Goal: Transaction & Acquisition: Book appointment/travel/reservation

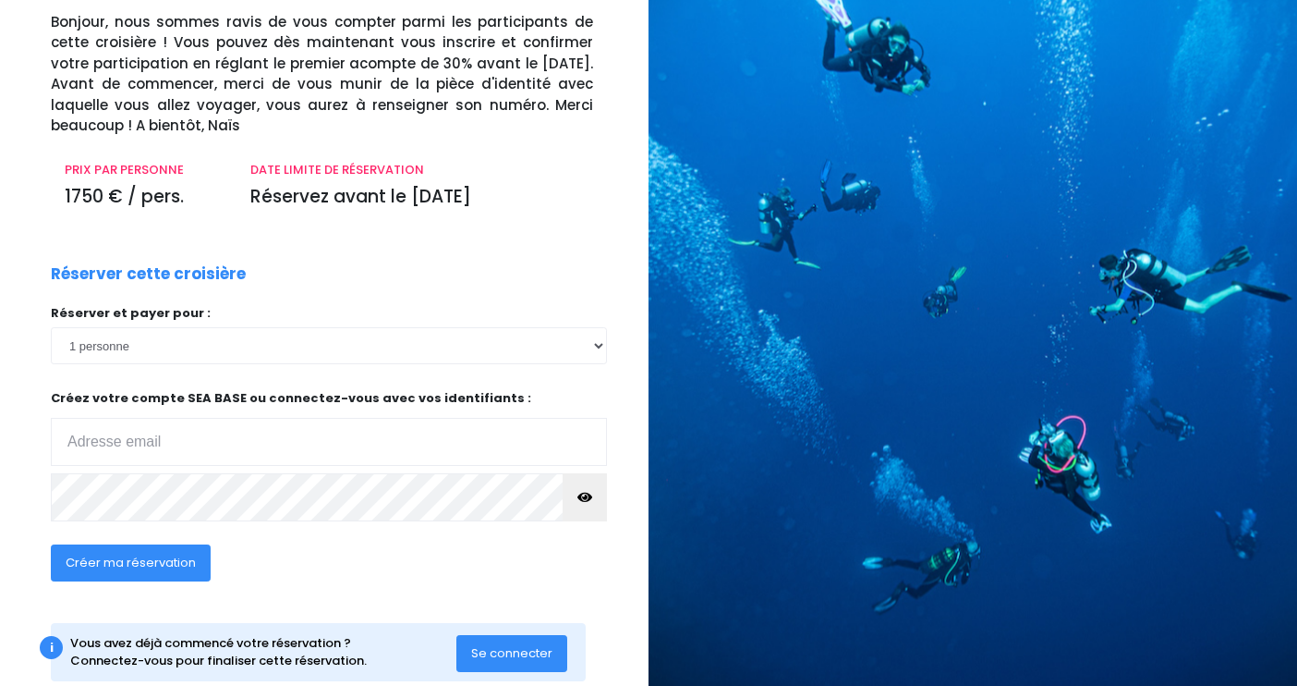
scroll to position [135, 0]
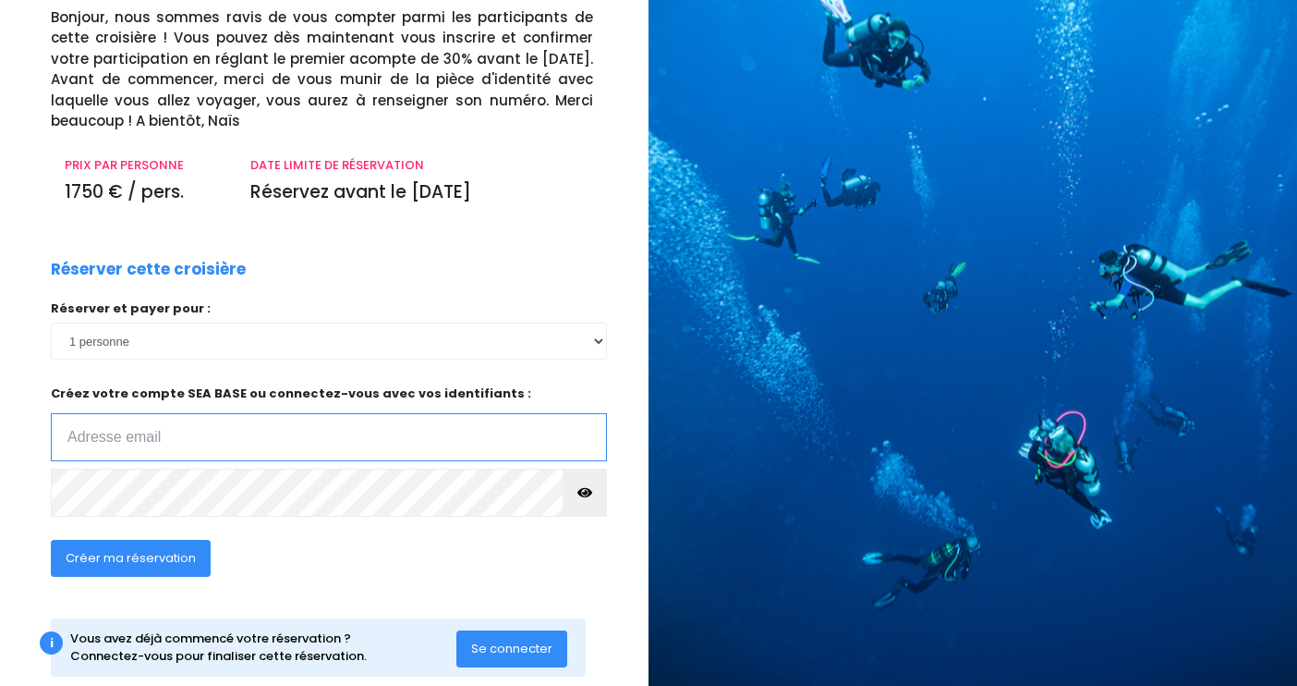
click at [270, 439] on input "email" at bounding box center [329, 437] width 556 height 48
type input "blesguillons@gmail.com"
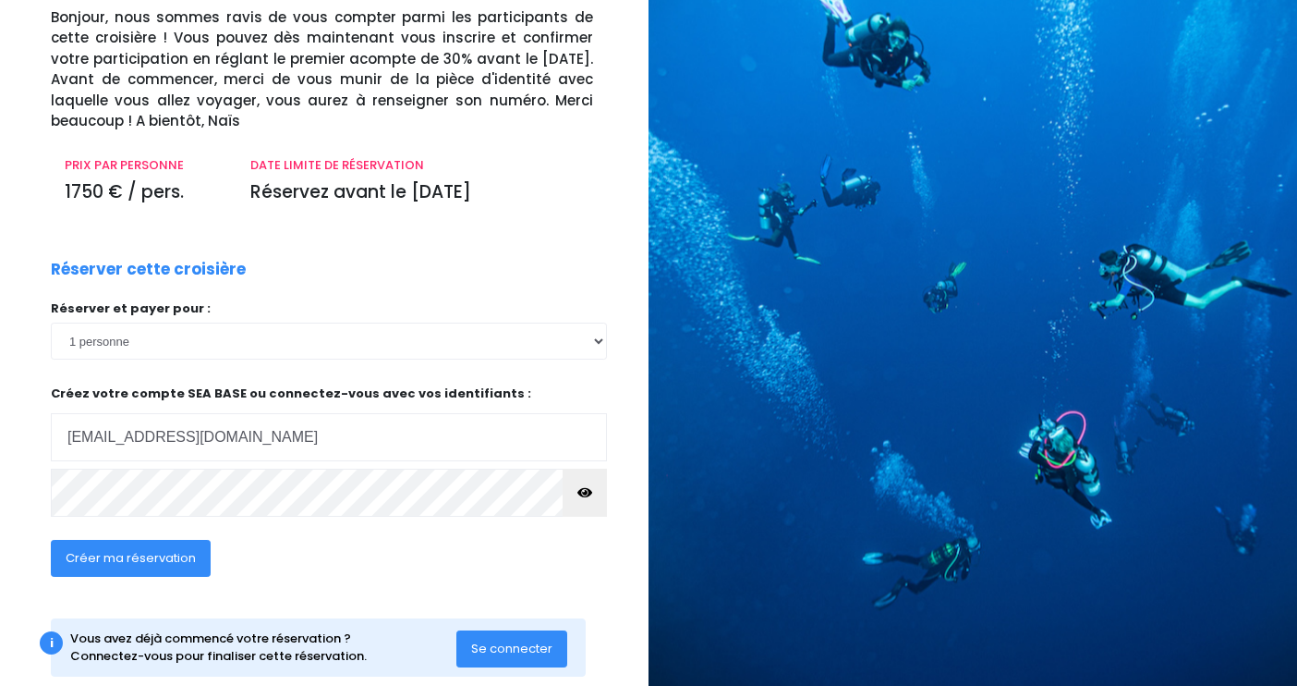
click at [178, 554] on span "Créer ma réservation" at bounding box center [131, 558] width 130 height 18
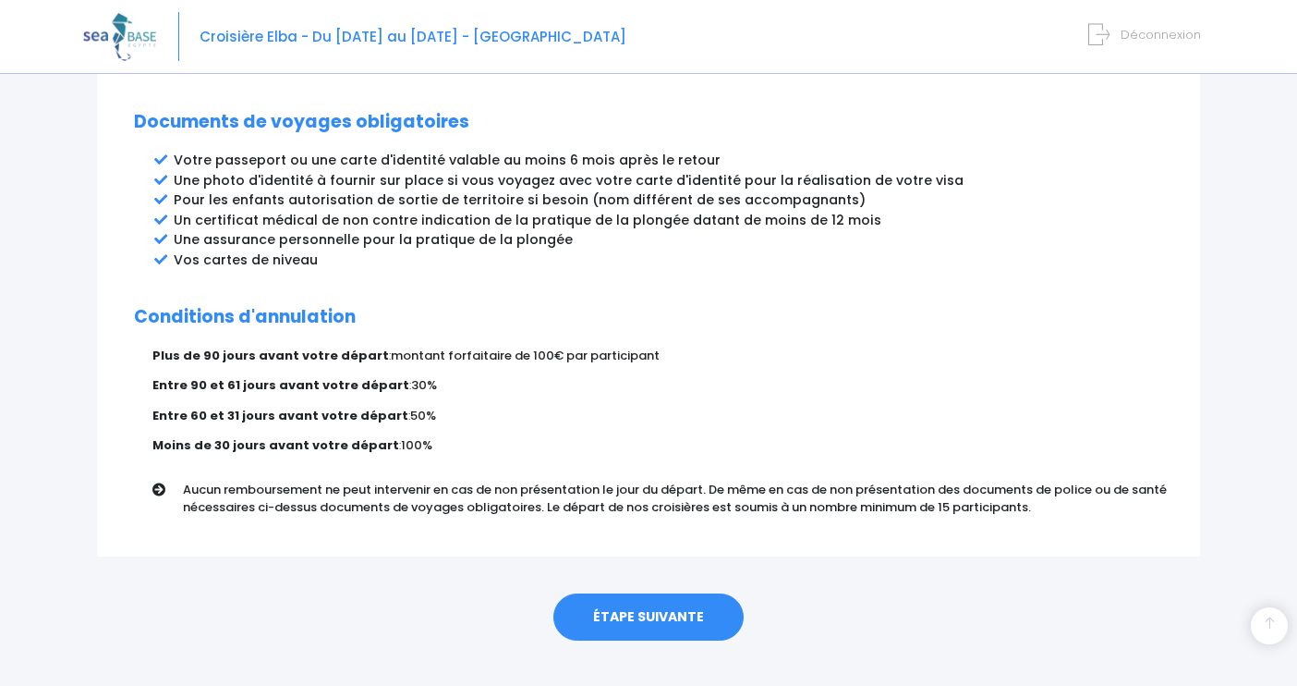
scroll to position [994, 0]
click at [674, 594] on link "ÉTAPE SUIVANTE" at bounding box center [648, 618] width 190 height 48
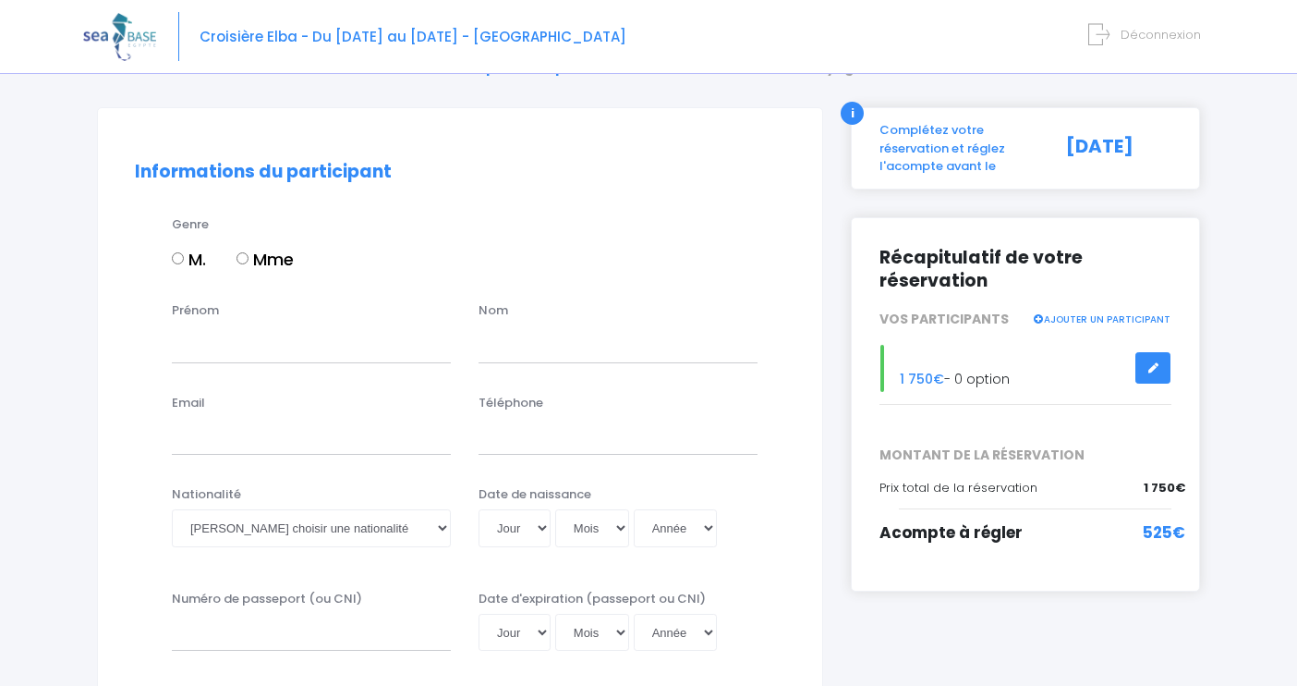
scroll to position [103, 0]
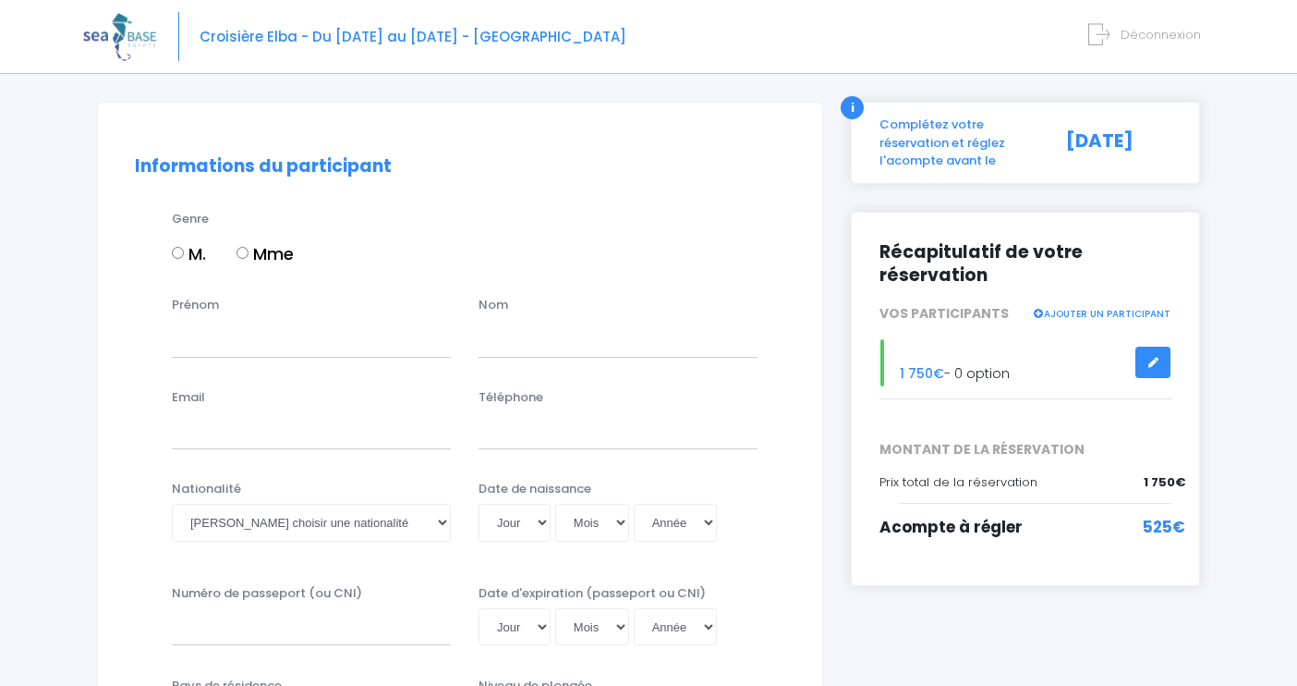
click at [179, 250] on input "M." at bounding box center [178, 253] width 12 height 12
radio input "true"
type input "Bertrand"
type input "LESGUILLONS"
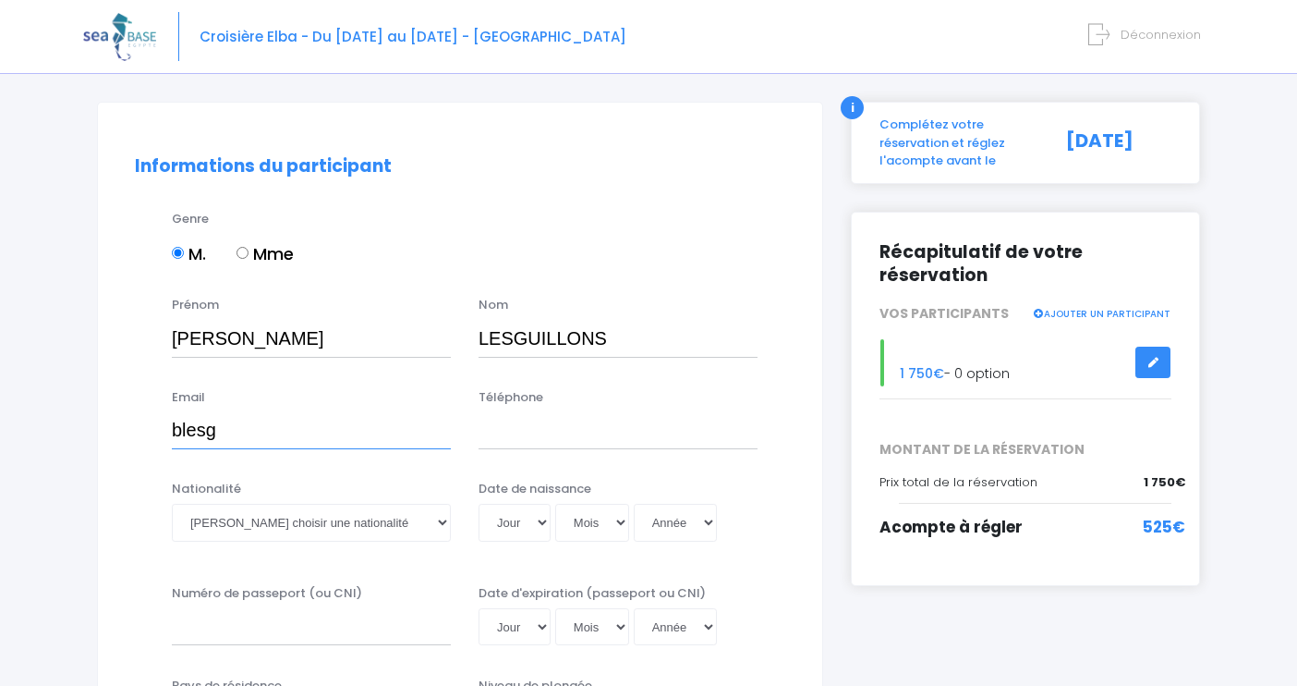
click at [368, 440] on input "blesg" at bounding box center [311, 430] width 279 height 37
type input "blesg"
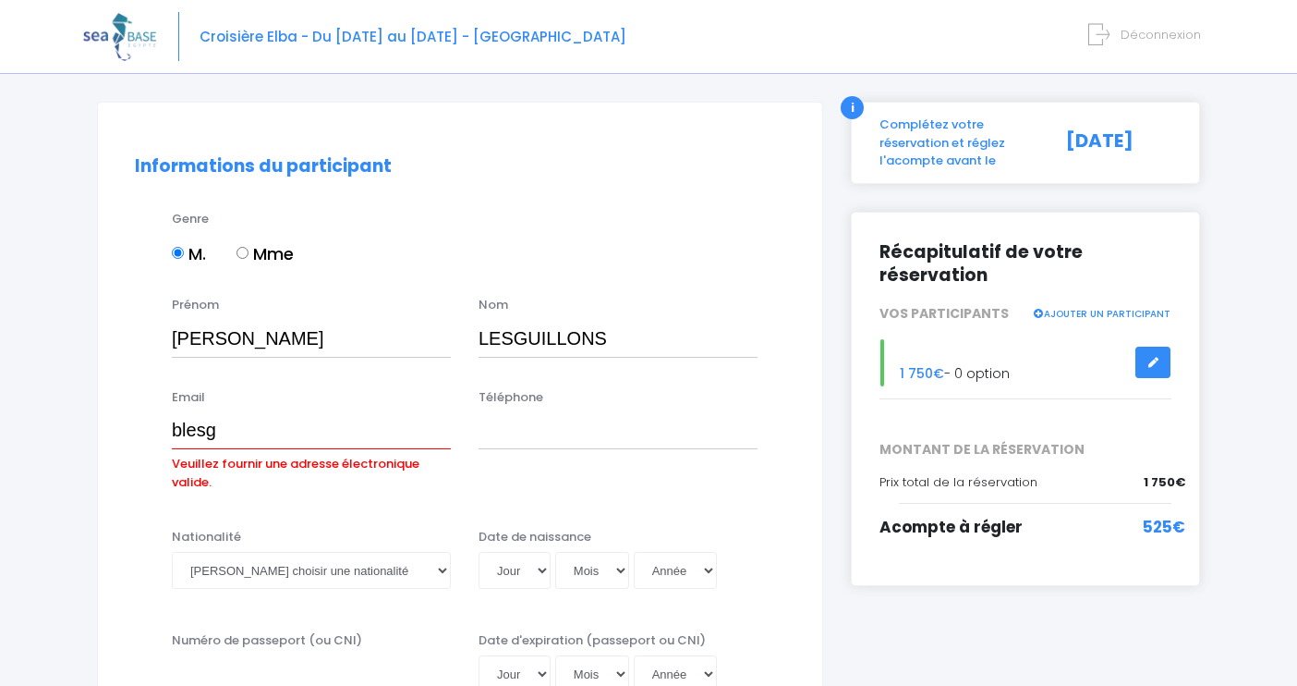
click at [364, 395] on div "Email blesg Veuillez fournir une adresse électronique valide." at bounding box center [311, 442] width 307 height 109
type input "Bertrand"
click at [232, 432] on input "blesg" at bounding box center [311, 430] width 279 height 37
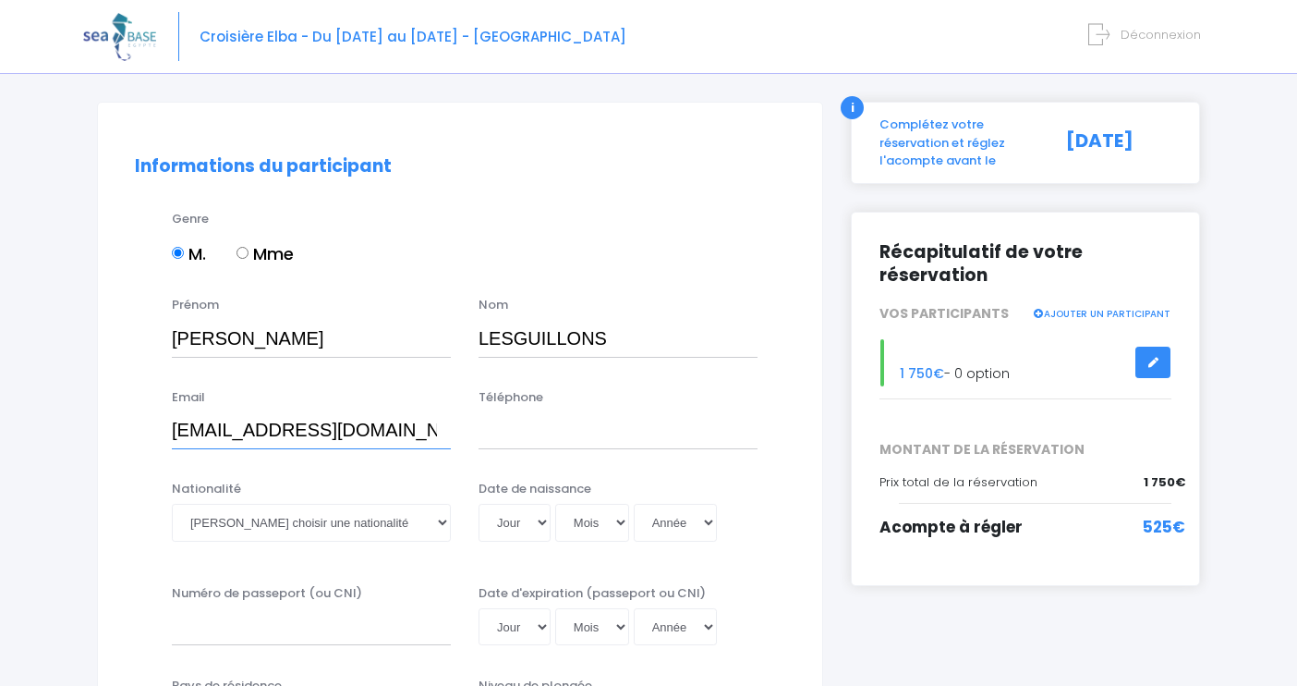
type input "blesguillons@gmail.com"
type input "+33609752837"
select select "Française"
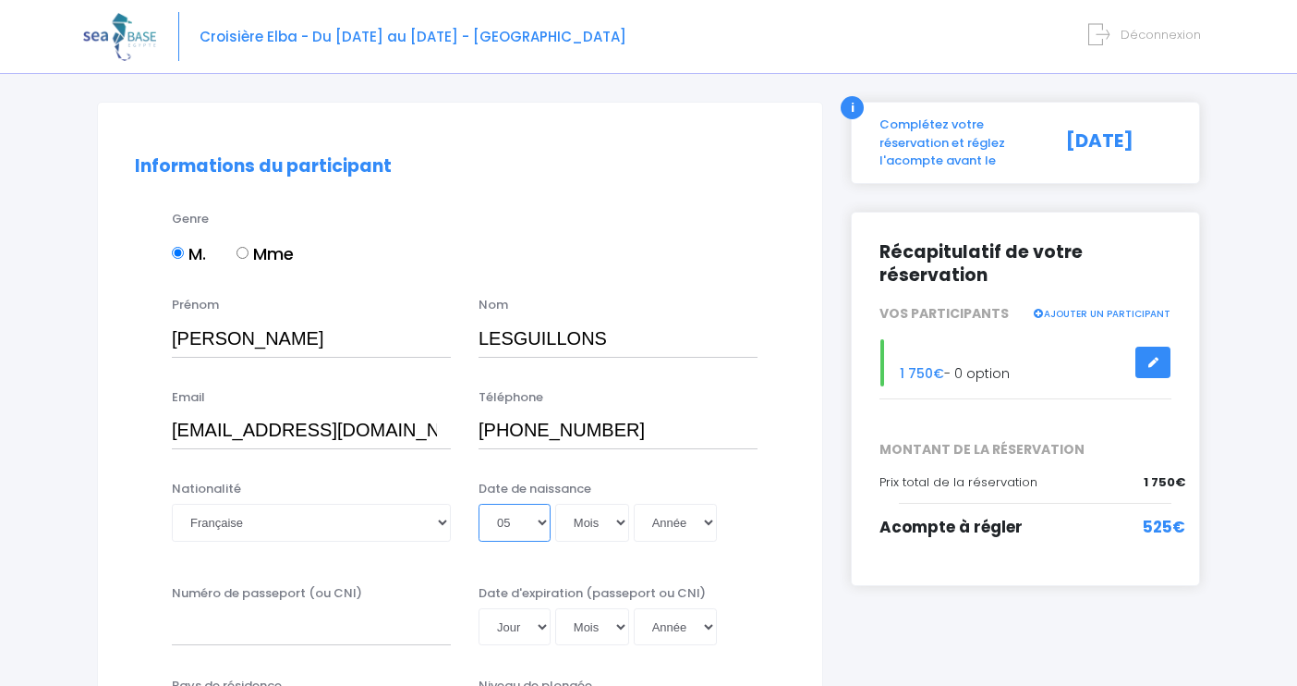
select select "30"
select select "03"
select select "1966"
type input "1966-03-30"
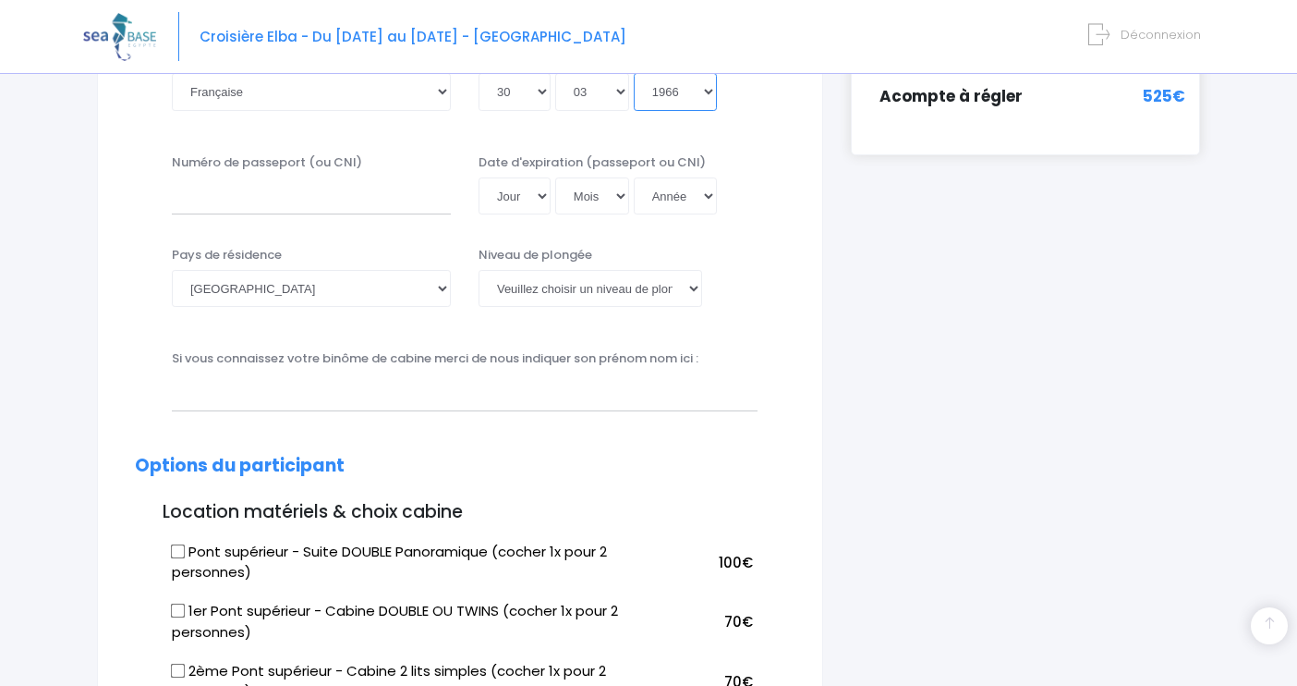
scroll to position [550, 0]
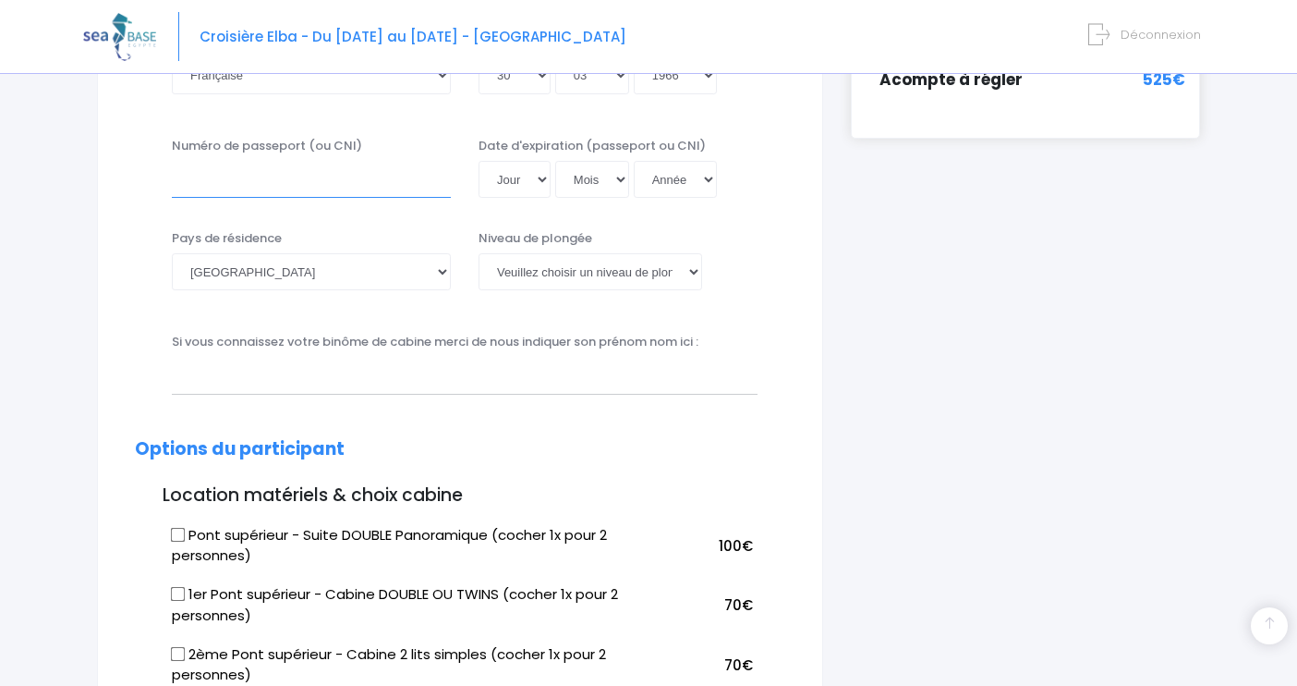
click at [225, 177] on input "Numéro de passeport (ou CNI)" at bounding box center [311, 179] width 279 height 37
type input "2"
type input "22HF88766"
drag, startPoint x: 525, startPoint y: 183, endPoint x: 230, endPoint y: -69, distance: 388.0
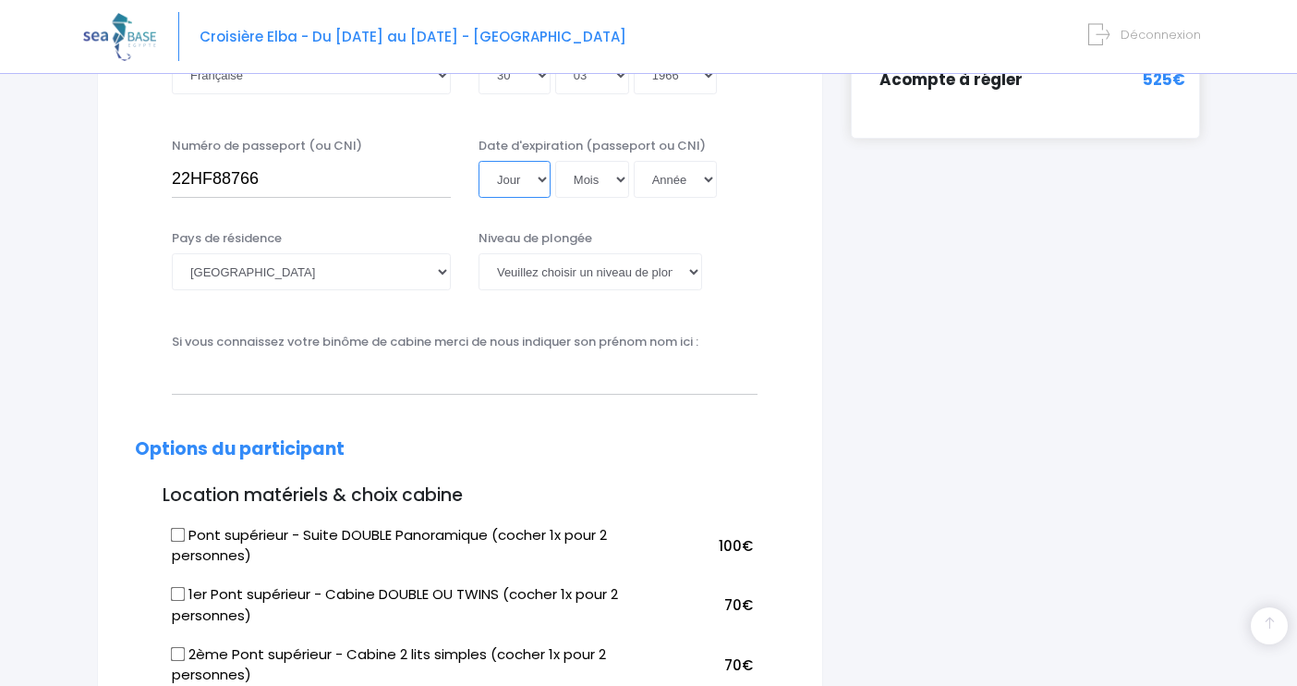
select select "18"
select select "10"
select select "2032"
type input "2032-10-18"
select select "N4"
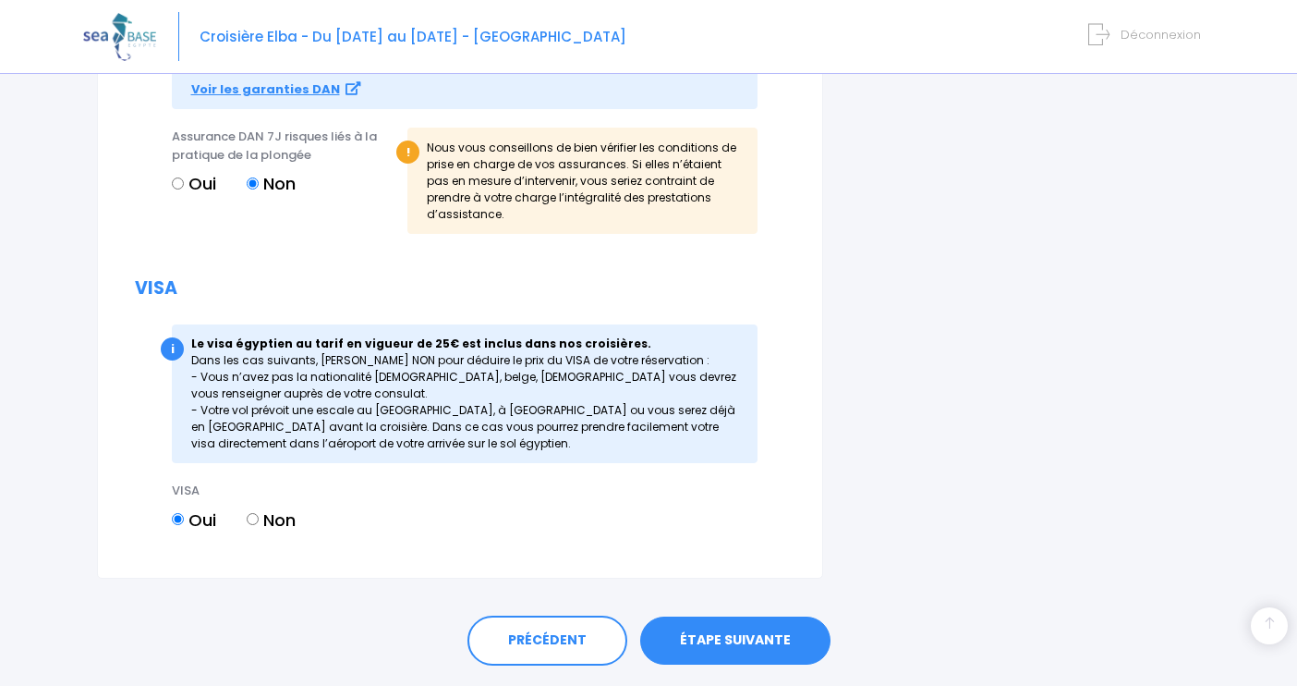
scroll to position [2207, 0]
type input "Isabel Harauchamps"
click at [714, 617] on link "ÉTAPE SUIVANTE" at bounding box center [735, 641] width 190 height 48
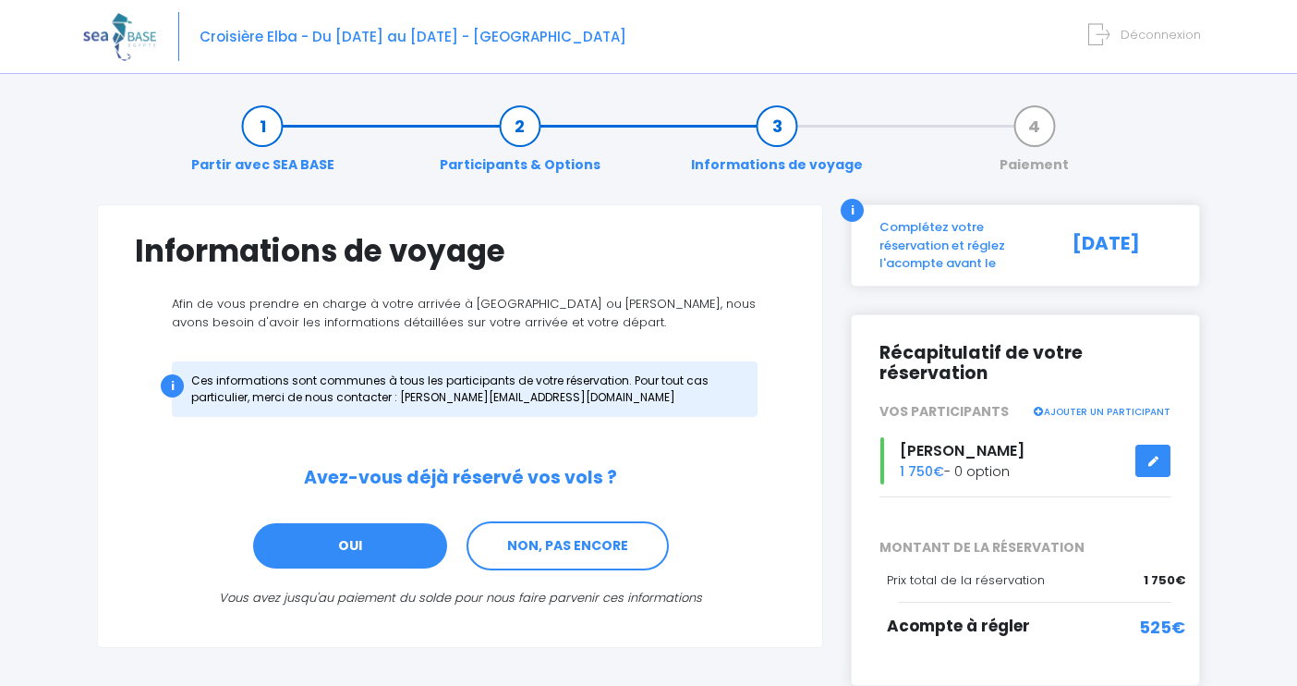
click at [376, 537] on link "OUI" at bounding box center [350, 546] width 198 height 50
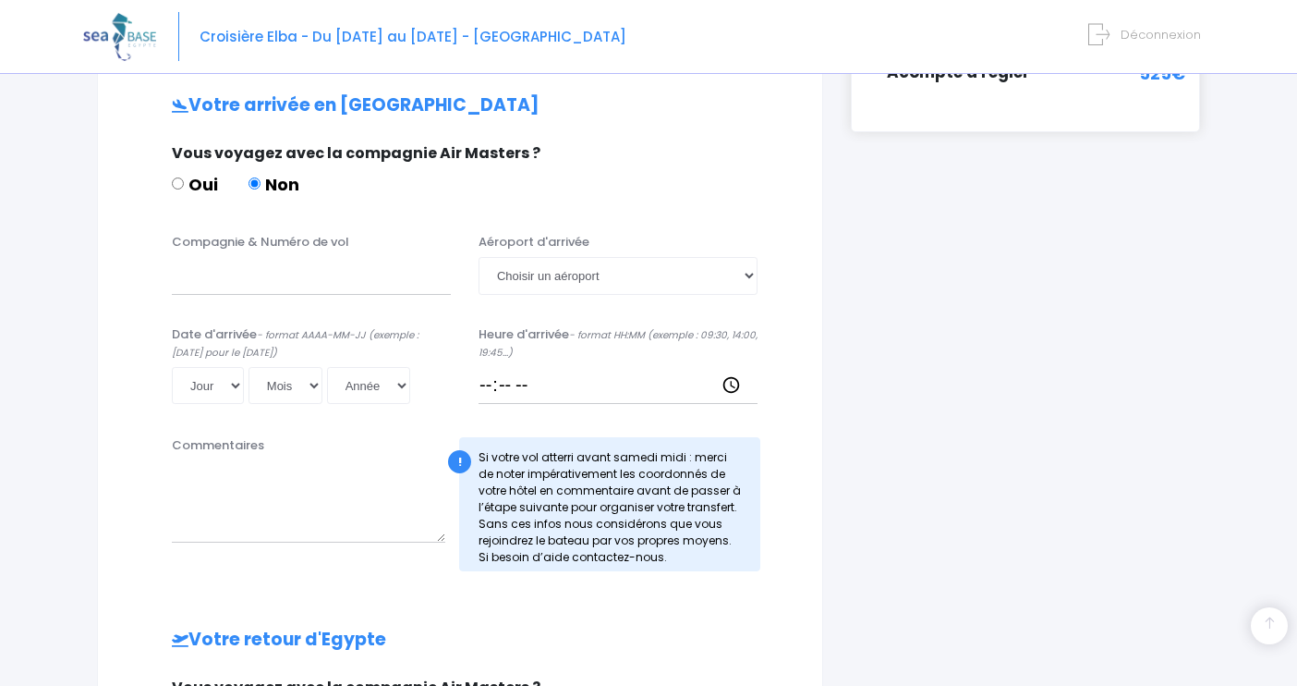
scroll to position [563, 0]
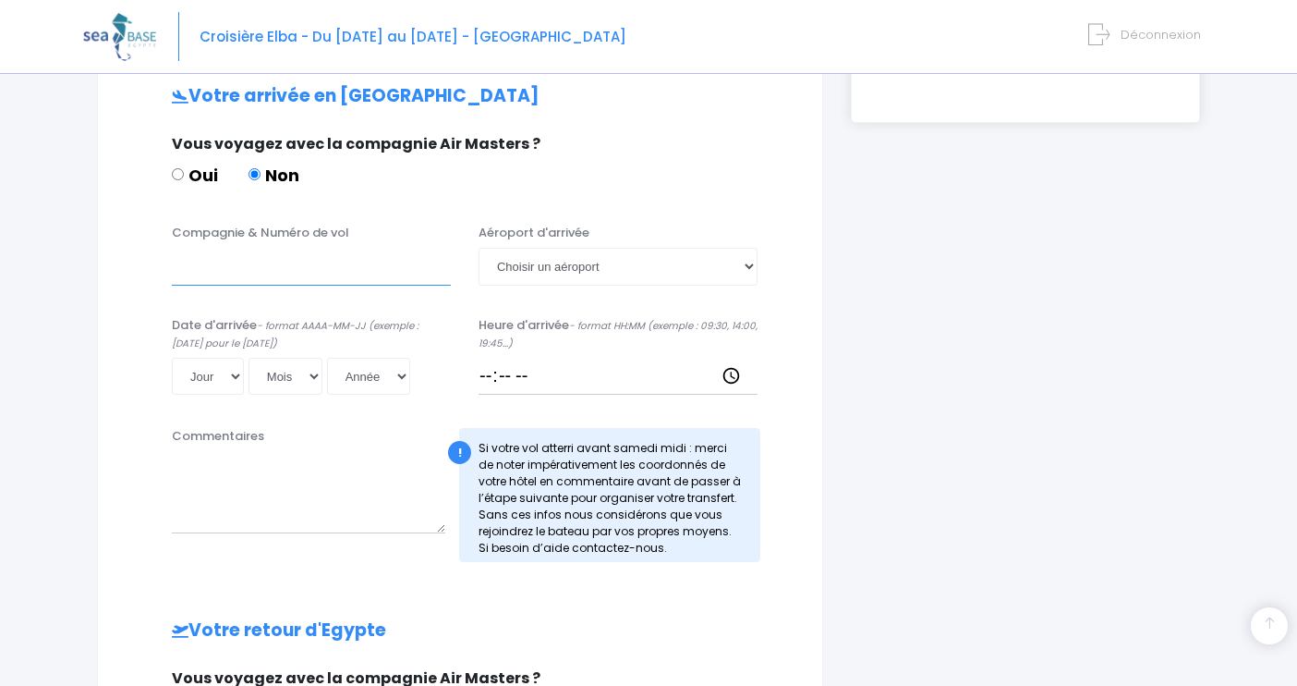
click at [202, 263] on input "Compagnie & Numéro de vol" at bounding box center [311, 266] width 279 height 37
type input "EASY JET KB8LCRJ"
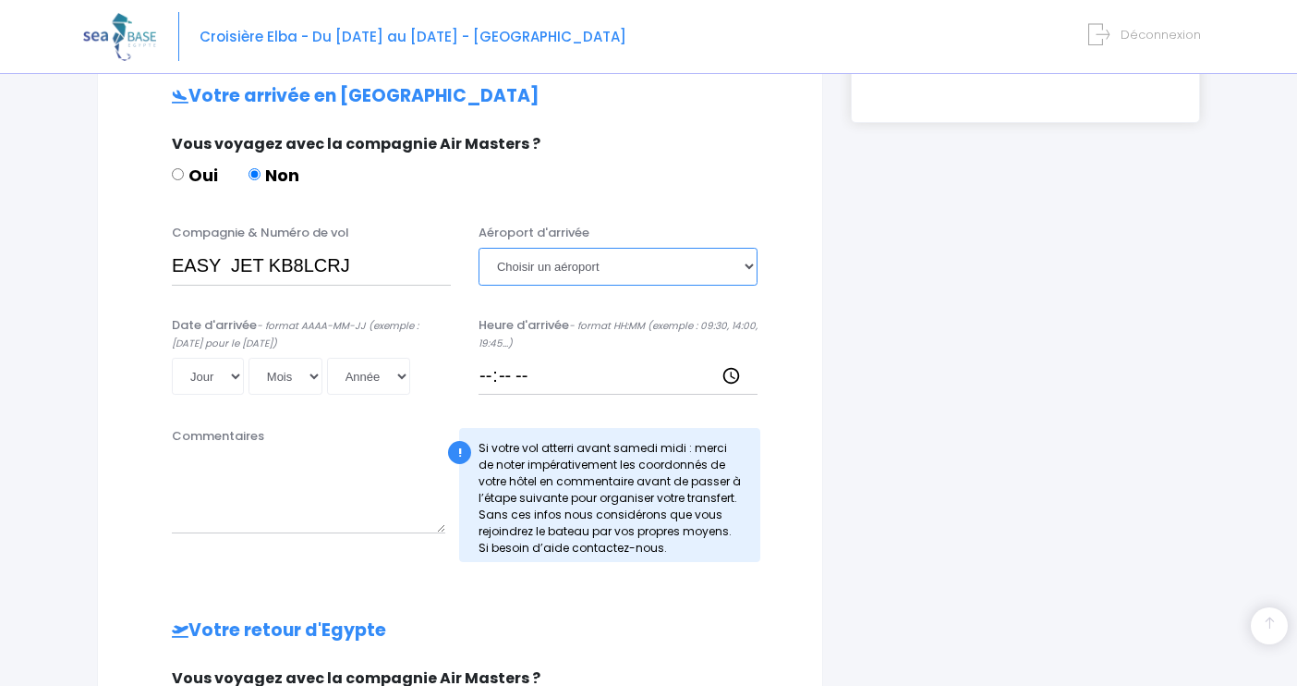
select select "Hurghada"
select select "16"
select select "05"
select select "2026"
type input "2026-05-16"
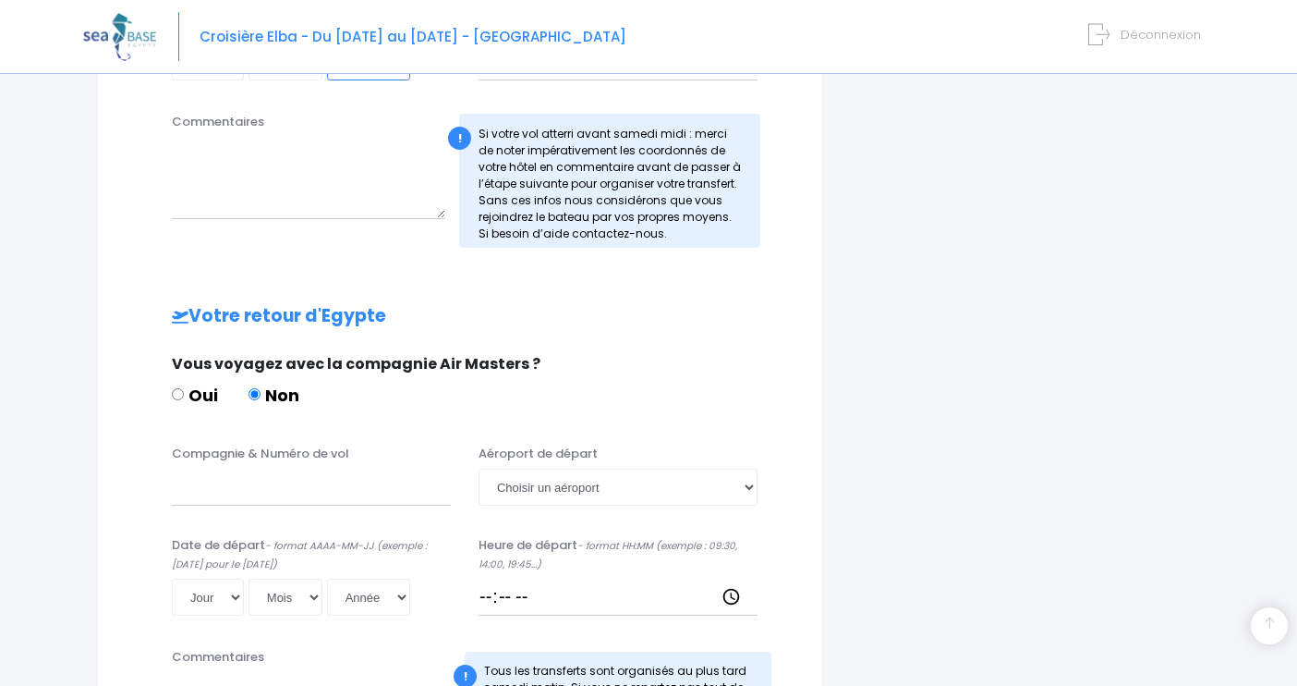
scroll to position [896, 0]
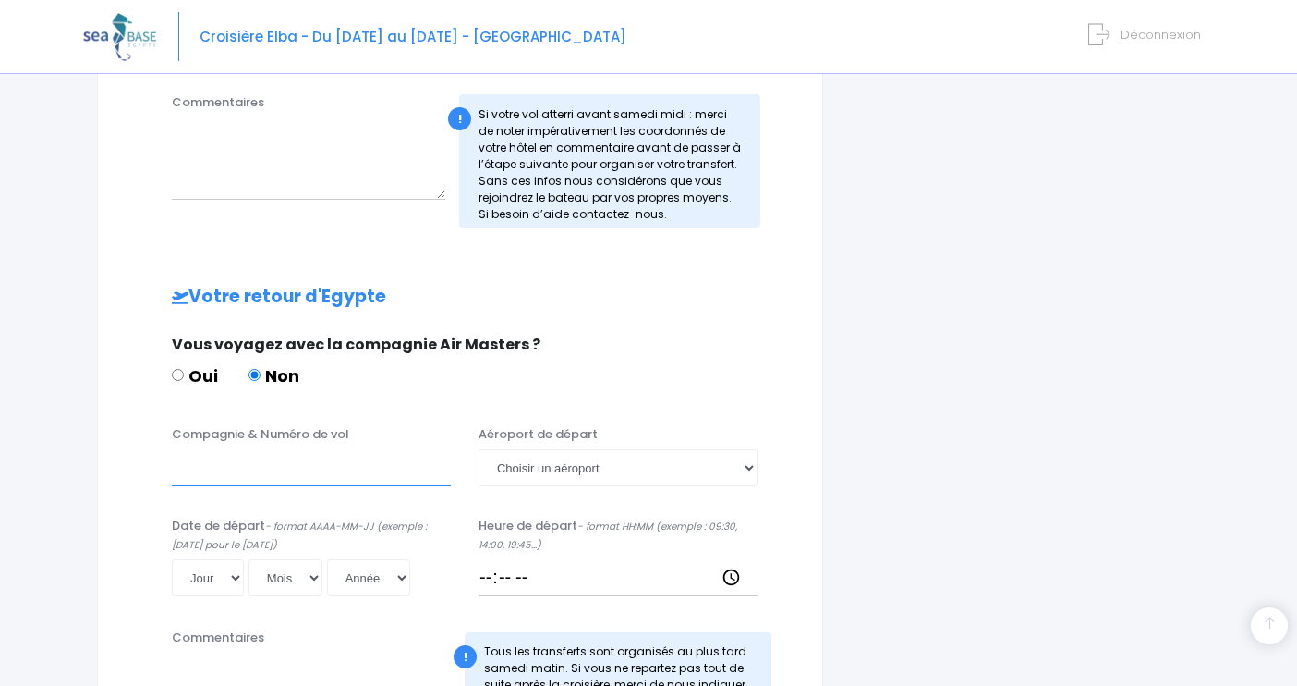
click at [236, 466] on input "Compagnie & Numéro de vol" at bounding box center [311, 467] width 279 height 37
type input "EASY JET EJU4658"
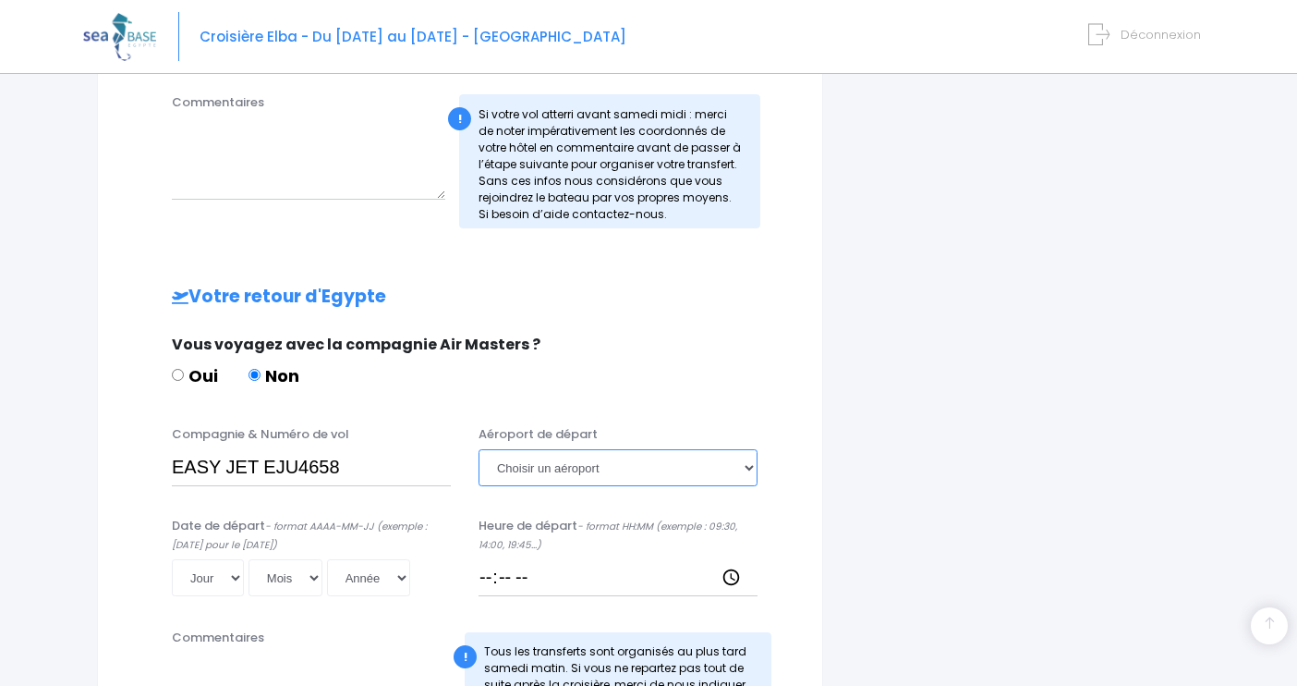
select select "Hurghada"
select select "23"
select select "05"
select select "2026"
type input "2026-05-23"
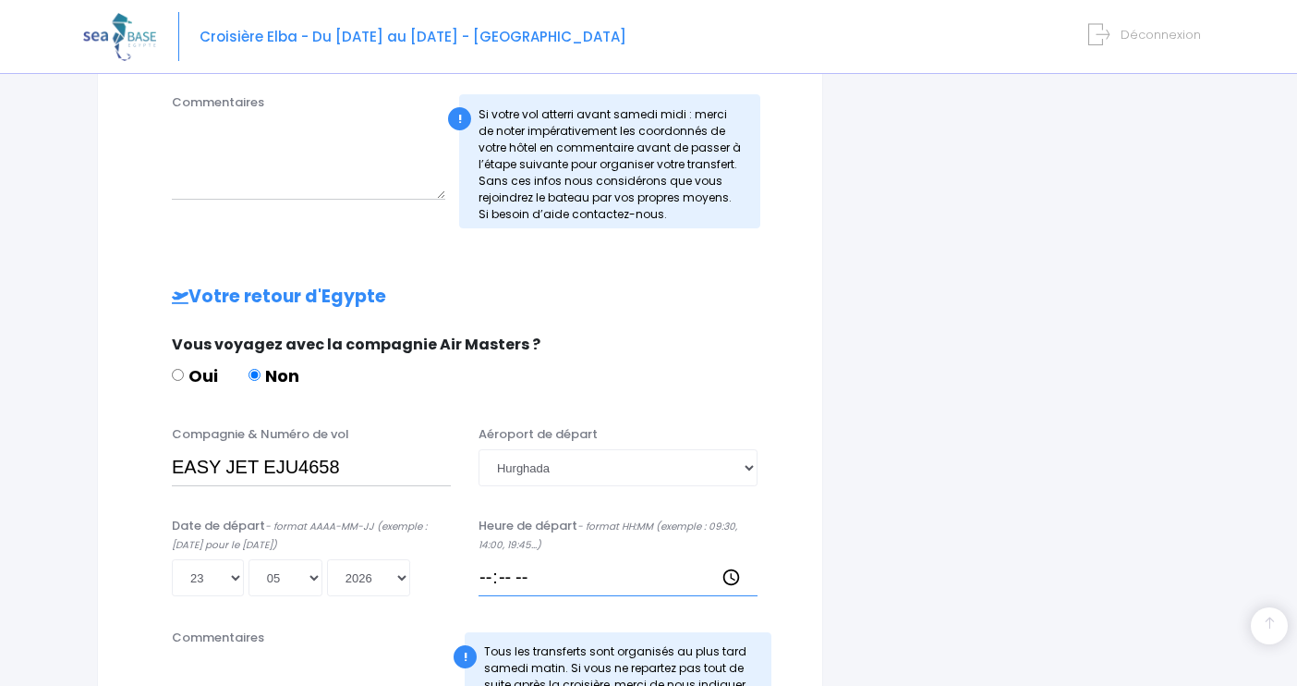
click at [506, 581] on input "Heure de départ - format HH:MM (exemple : 09:30, 14:00, 19:45...)" at bounding box center [618, 577] width 279 height 37
click at [496, 571] on input "Heure de départ - format HH:MM (exemple : 09:30, 14:00, 19:45...)" at bounding box center [618, 577] width 279 height 37
click at [519, 571] on input "Heure de départ - format HH:MM (exemple : 09:30, 14:00, 19:45...)" at bounding box center [618, 577] width 279 height 37
type input "18:50"
click at [635, 565] on input "18:50" at bounding box center [618, 577] width 279 height 37
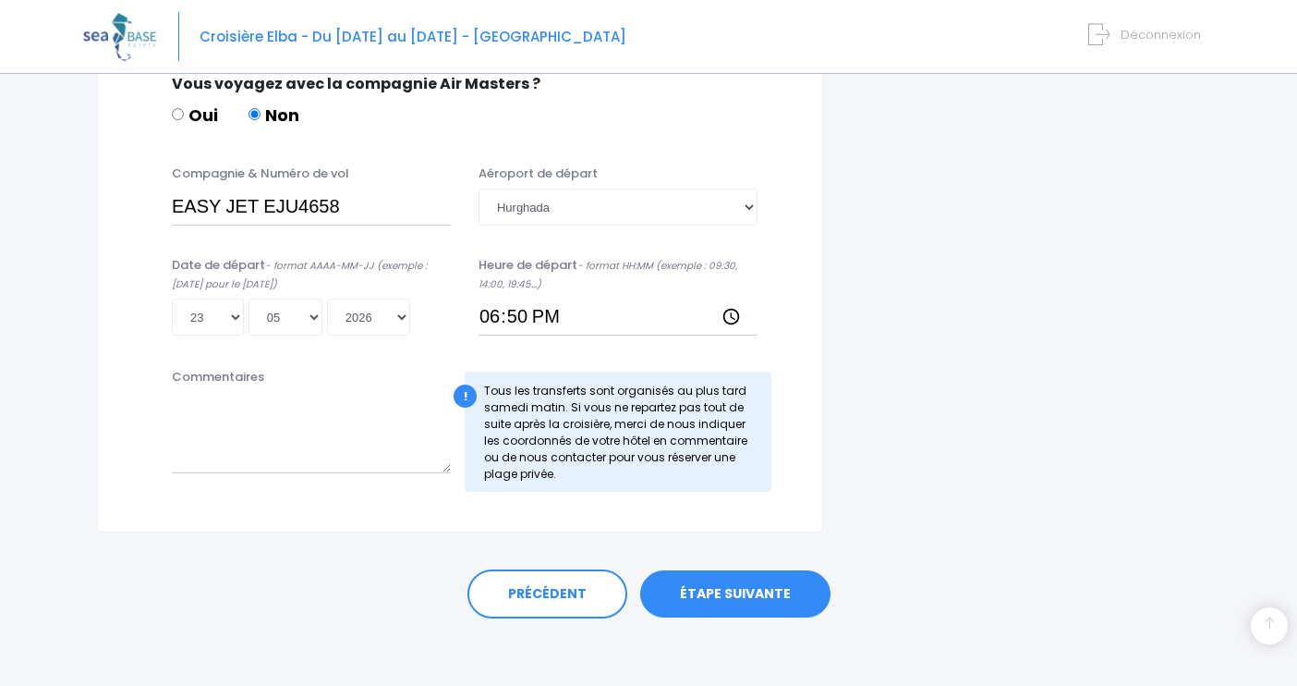
click at [736, 588] on link "ÉTAPE SUIVANTE" at bounding box center [735, 594] width 190 height 48
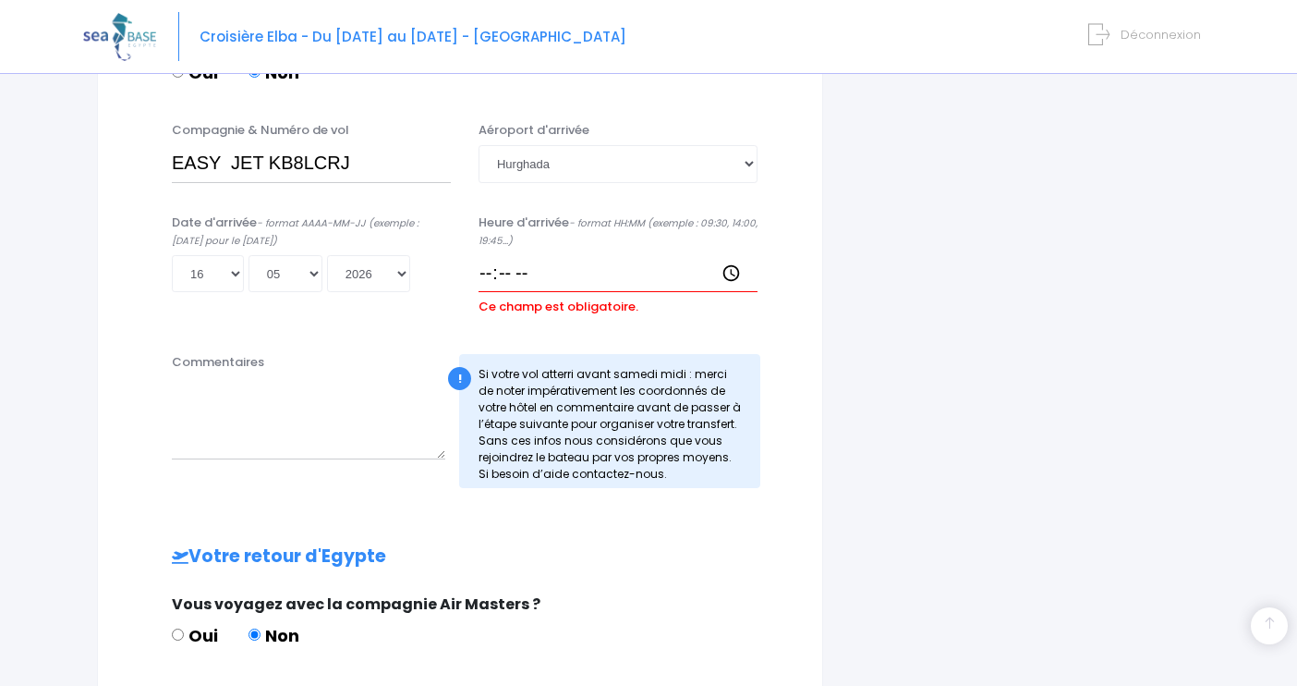
scroll to position [659, 0]
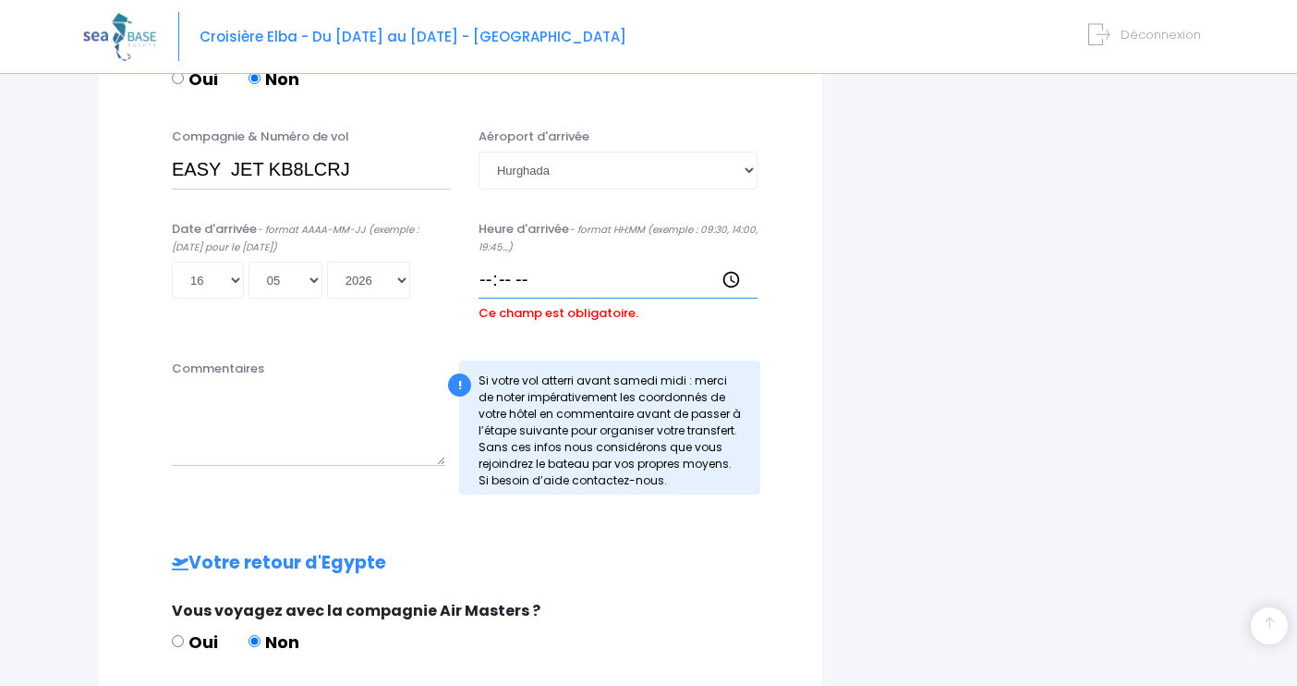
click at [532, 285] on input "Heure d'arrivée - format HH:MM (exemple : 09:30, 14:00, 19:45...)" at bounding box center [618, 279] width 279 height 37
click at [533, 272] on input "Heure d'arrivée - format HH:MM (exemple : 09:30, 14:00, 19:45...)" at bounding box center [618, 279] width 279 height 37
click at [521, 278] on input "Heure d'arrivée - format HH:MM (exemple : 09:30, 14:00, 19:45...)" at bounding box center [618, 279] width 279 height 37
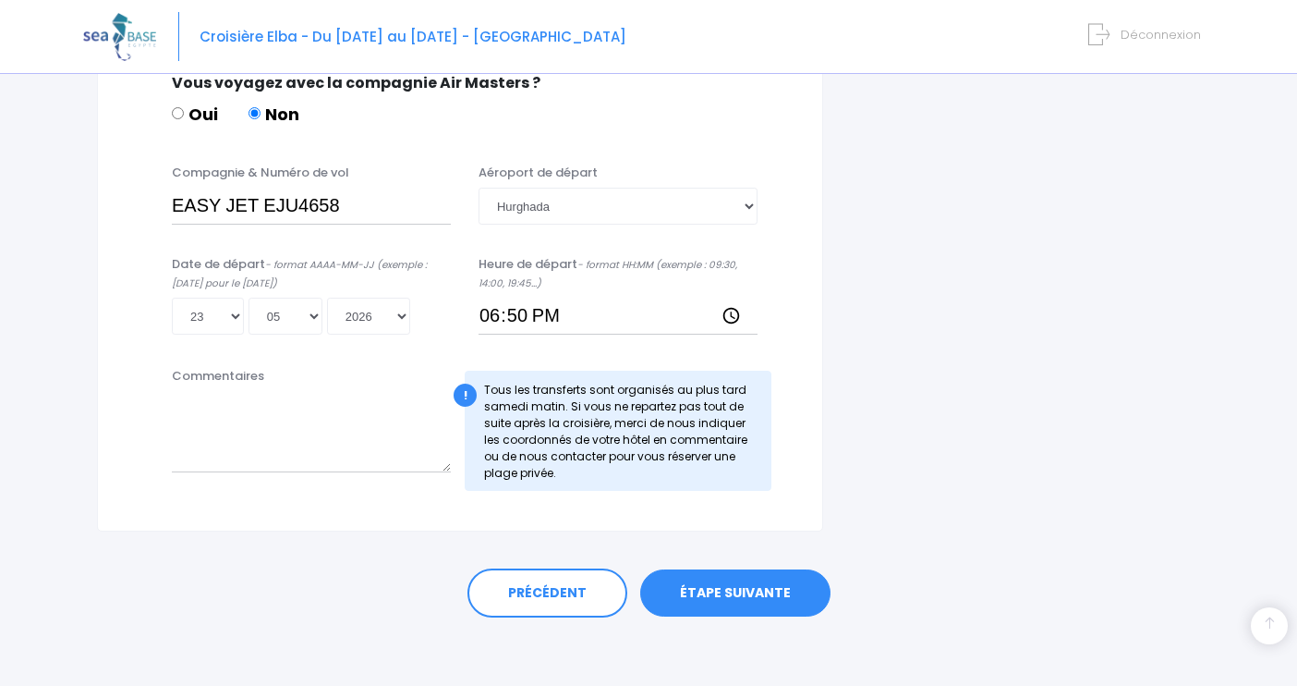
scroll to position [1157, 0]
type input "18:00"
click at [751, 575] on link "ÉTAPE SUIVANTE" at bounding box center [735, 594] width 190 height 48
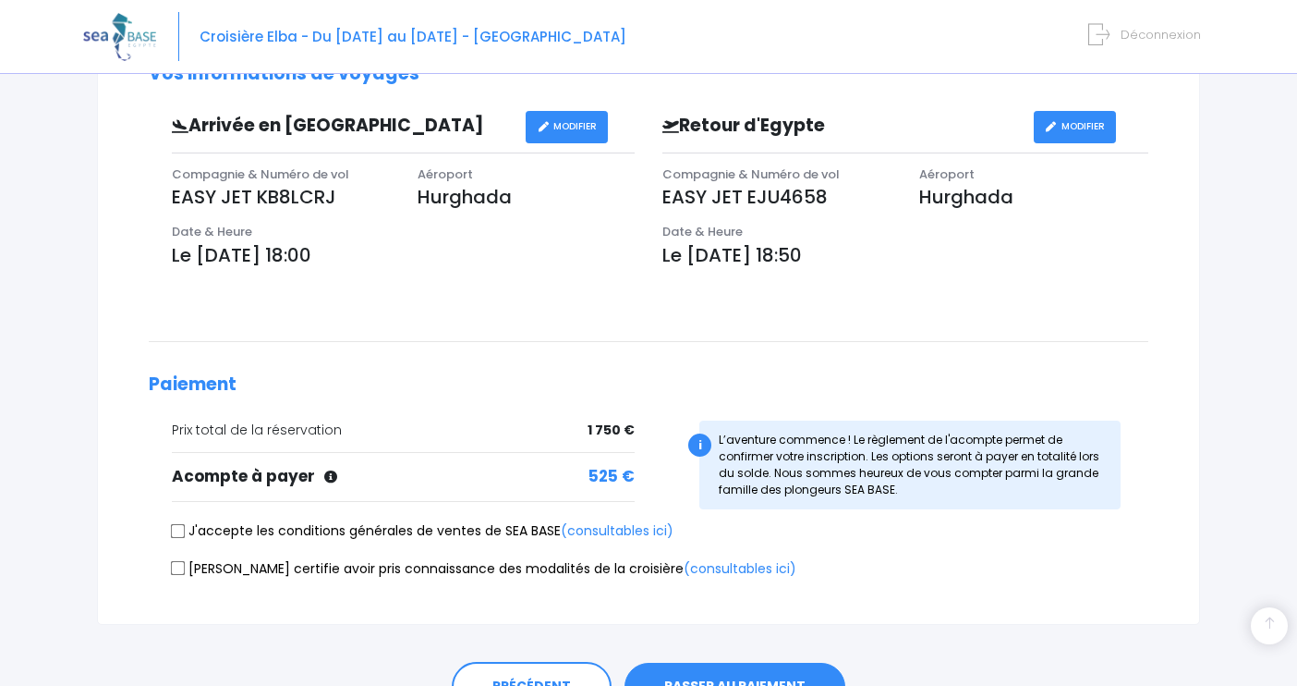
scroll to position [517, 0]
click at [179, 524] on input "J'accepte les conditions générales de ventes de SEA BASE (consultables ici)" at bounding box center [178, 530] width 15 height 15
checkbox input "true"
click at [184, 563] on input "[PERSON_NAME] certifie avoir pris connaissance des modalités de la croisière (c…" at bounding box center [178, 568] width 15 height 15
checkbox input "true"
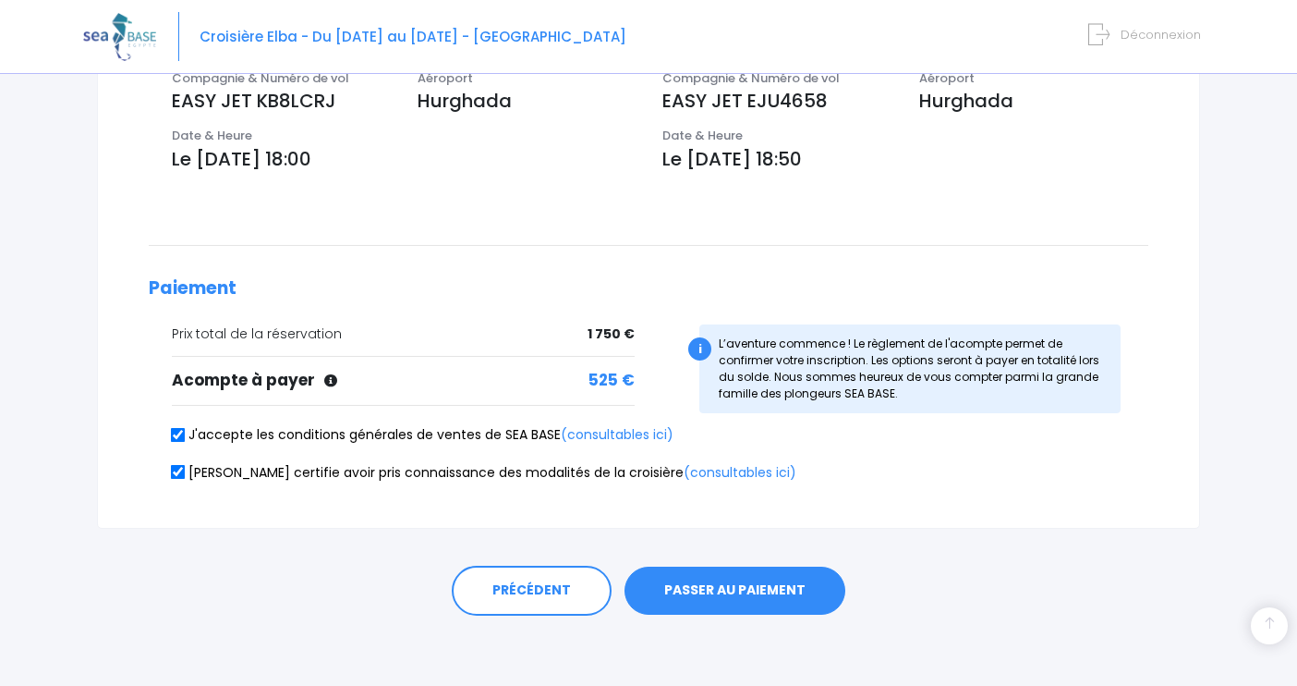
scroll to position [612, 0]
click at [723, 585] on button "PASSER AU PAIEMENT" at bounding box center [735, 591] width 221 height 48
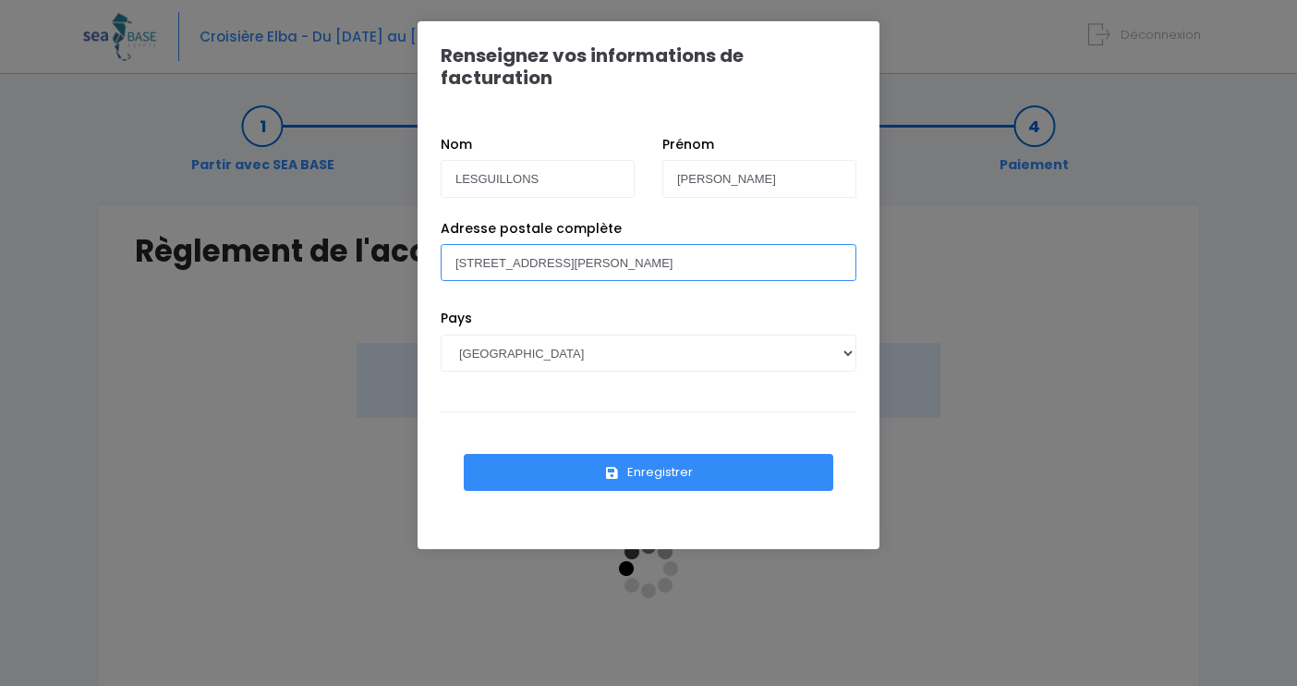
type input "[STREET_ADDRESS][PERSON_NAME]"
click at [708, 454] on button "Enregistrer" at bounding box center [649, 472] width 370 height 37
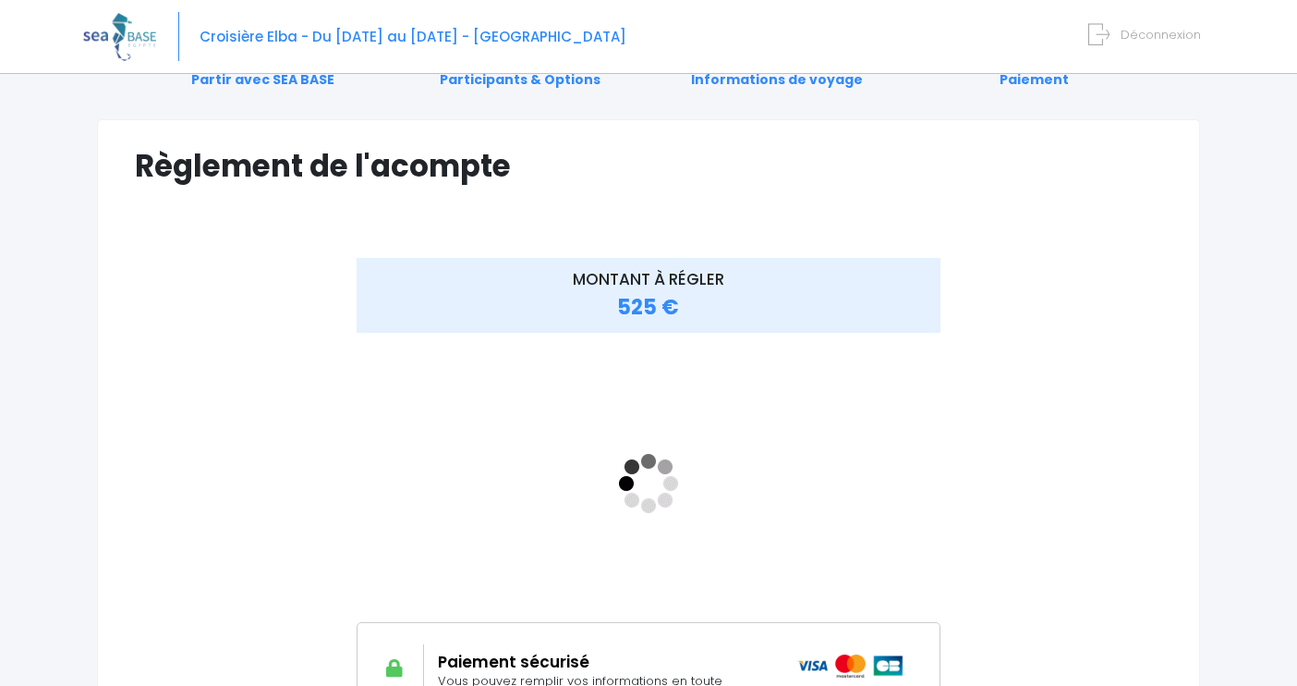
scroll to position [91, 0]
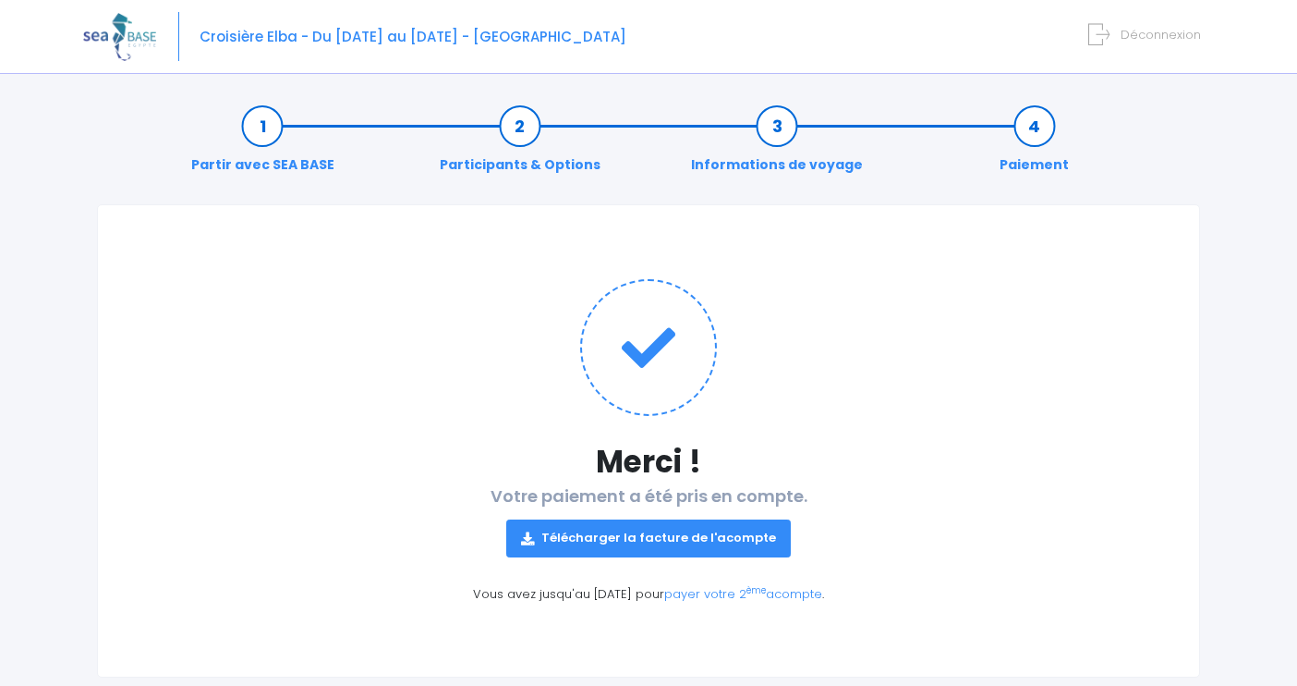
click at [625, 531] on link "Télécharger la facture de l'acompte" at bounding box center [648, 537] width 285 height 37
